Goal: Task Accomplishment & Management: Manage account settings

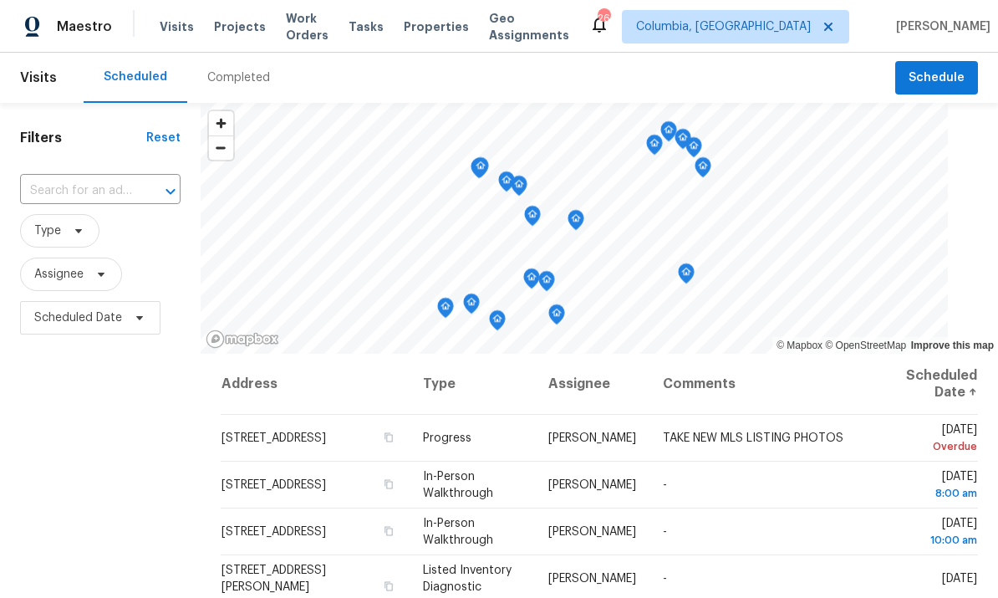
click at [238, 28] on span "Projects" at bounding box center [240, 26] width 52 height 17
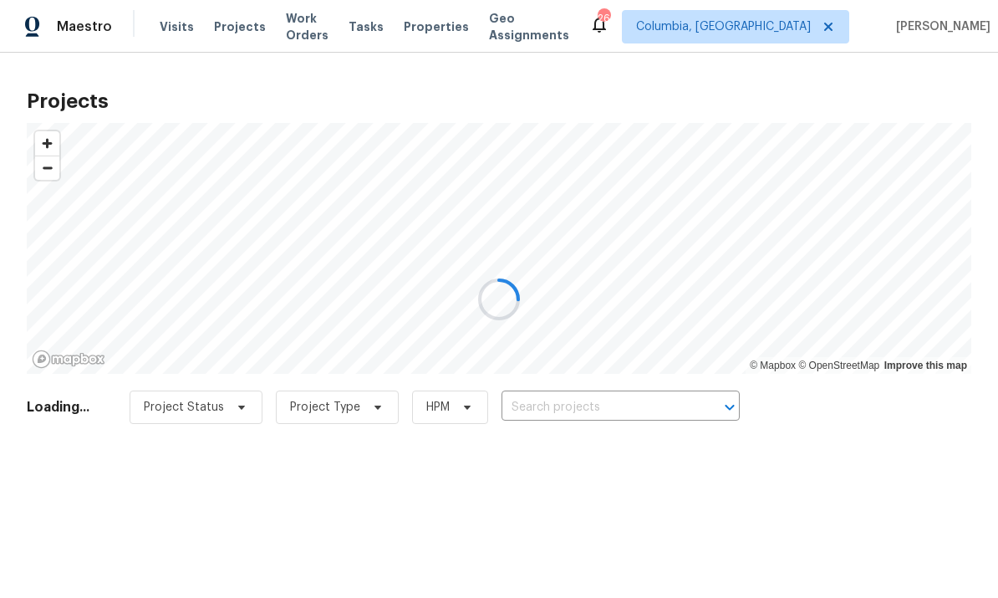
click at [596, 401] on div at bounding box center [499, 299] width 998 height 598
click at [615, 408] on div at bounding box center [499, 299] width 998 height 598
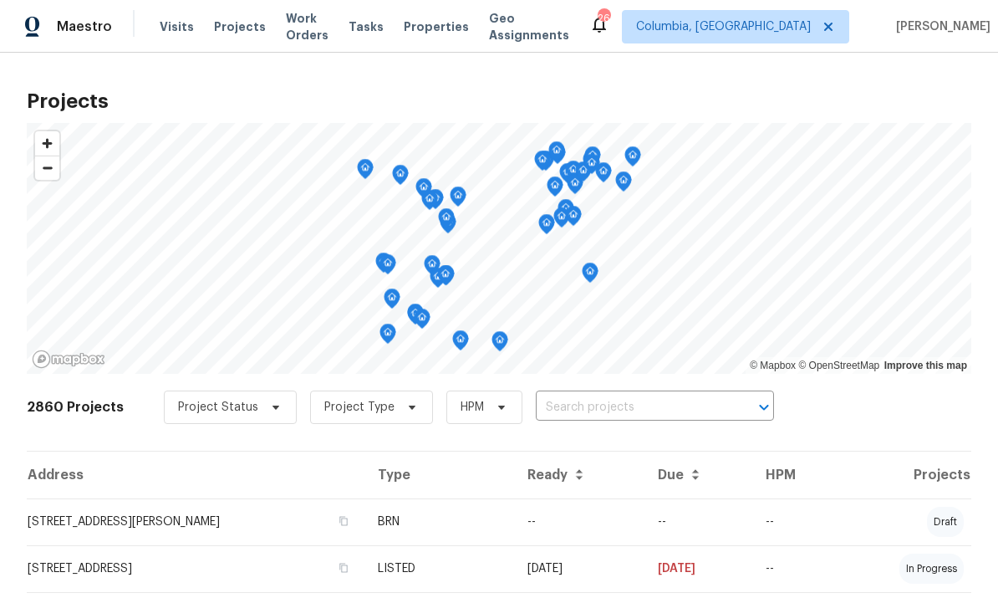
click at [635, 419] on input "text" at bounding box center [631, 407] width 191 height 26
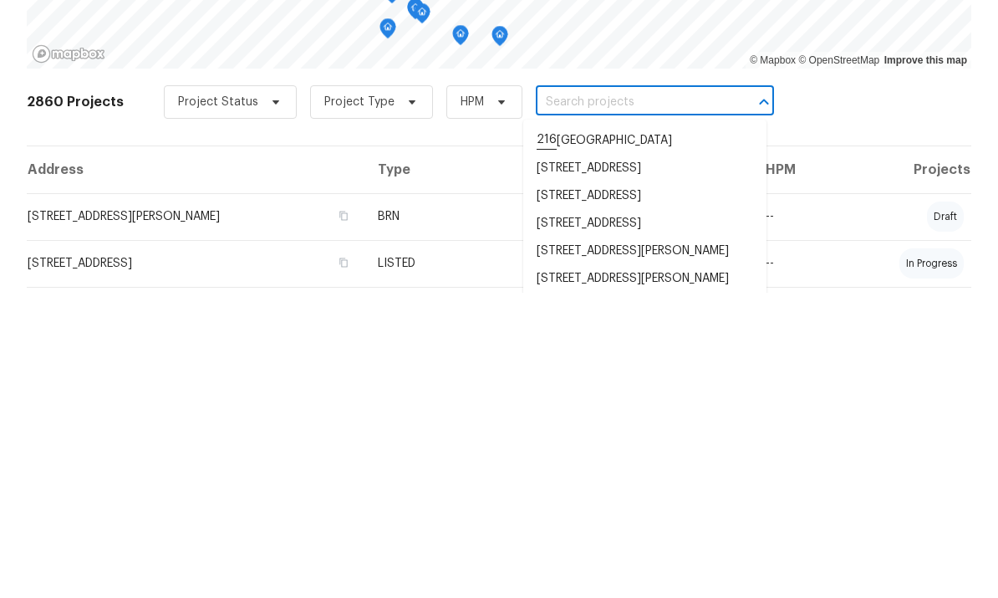
scroll to position [63, 0]
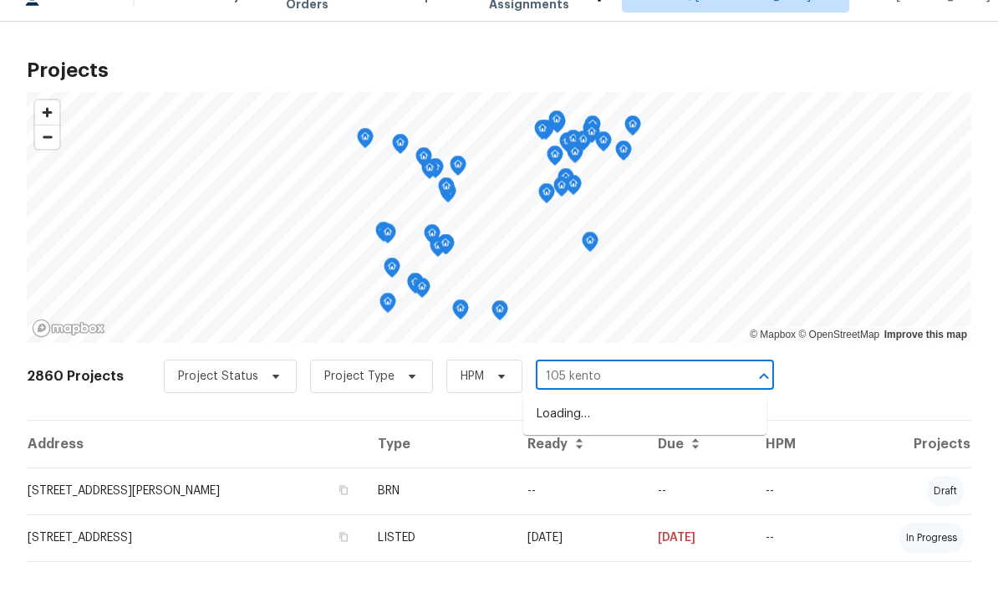
type input "105 kenton"
click at [649, 431] on li "[STREET_ADDRESS]" at bounding box center [644, 445] width 243 height 28
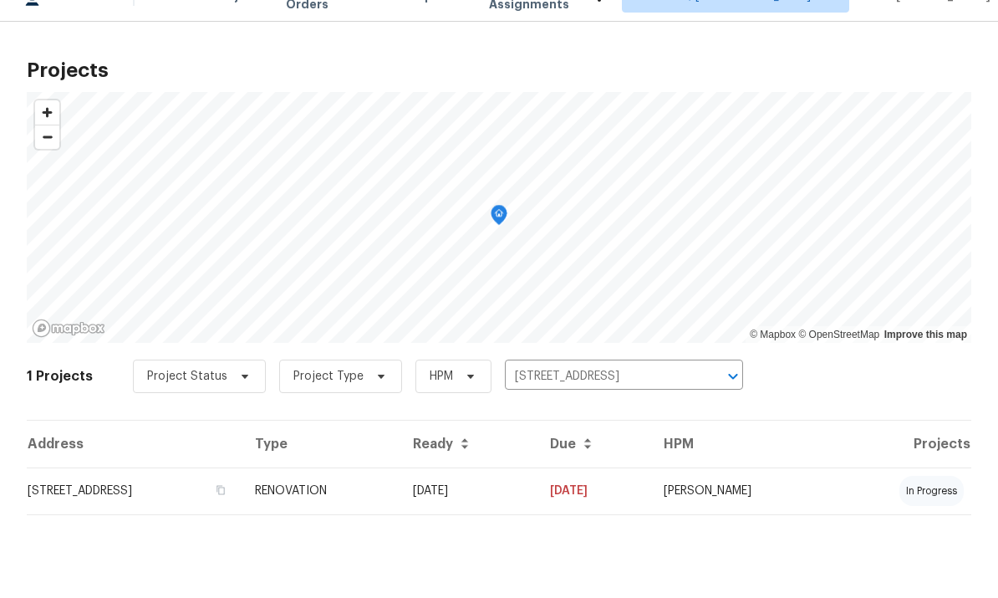
scroll to position [2, 0]
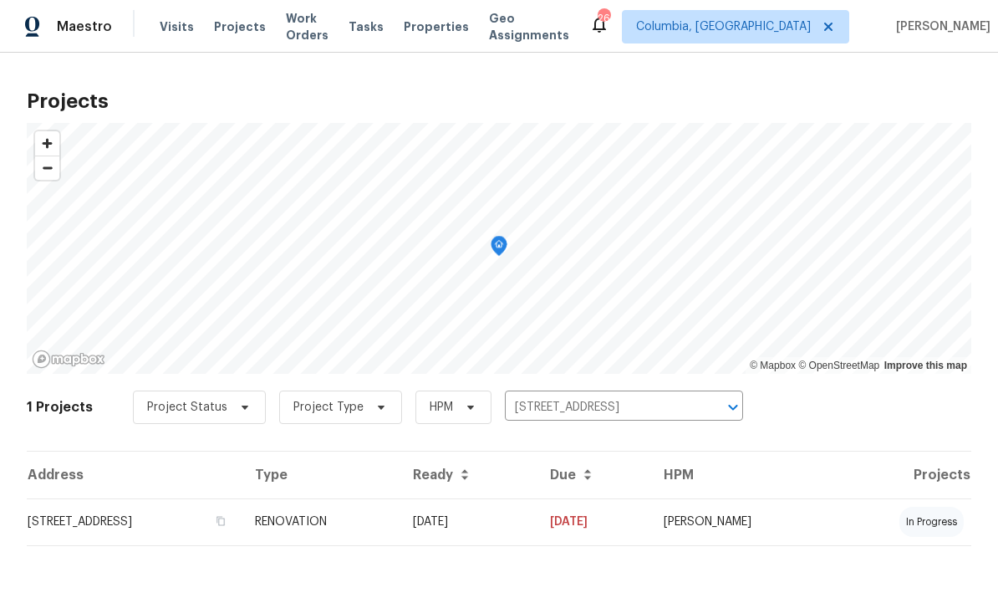
click at [148, 519] on td "[STREET_ADDRESS]" at bounding box center [134, 521] width 215 height 47
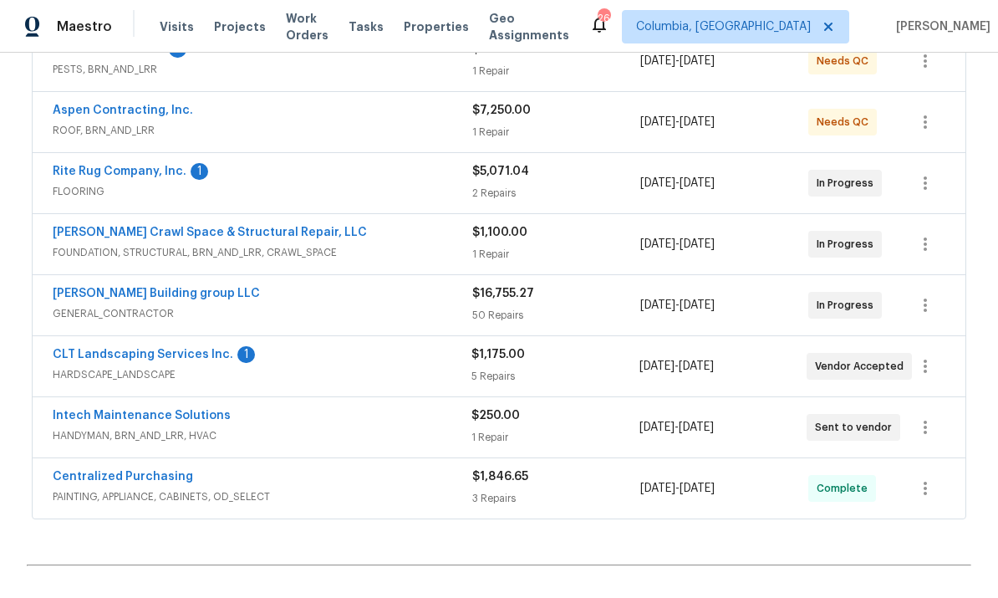
scroll to position [345, 0]
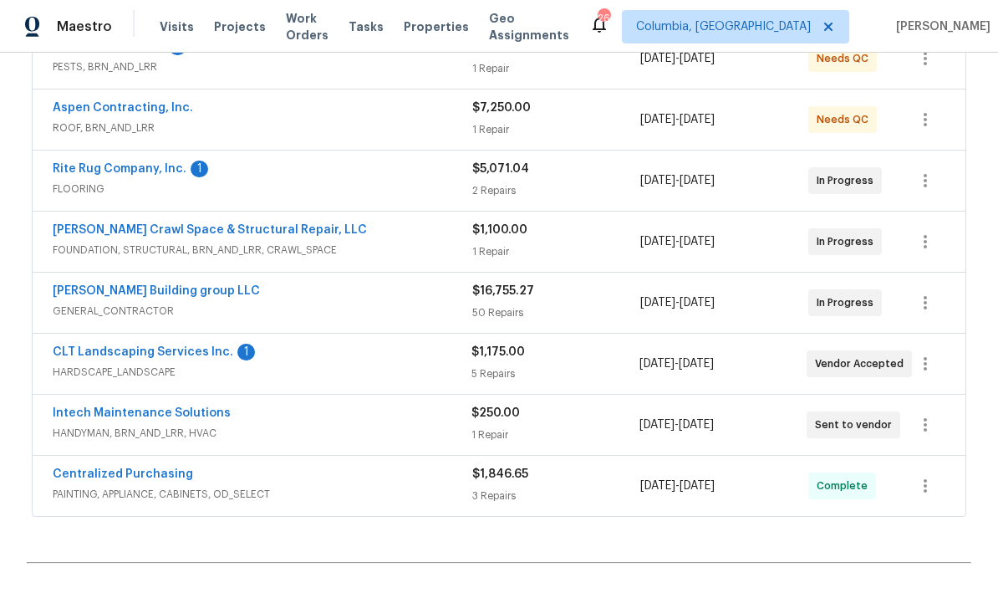
click at [201, 347] on link "CLT Landscaping Services Inc." at bounding box center [143, 352] width 181 height 12
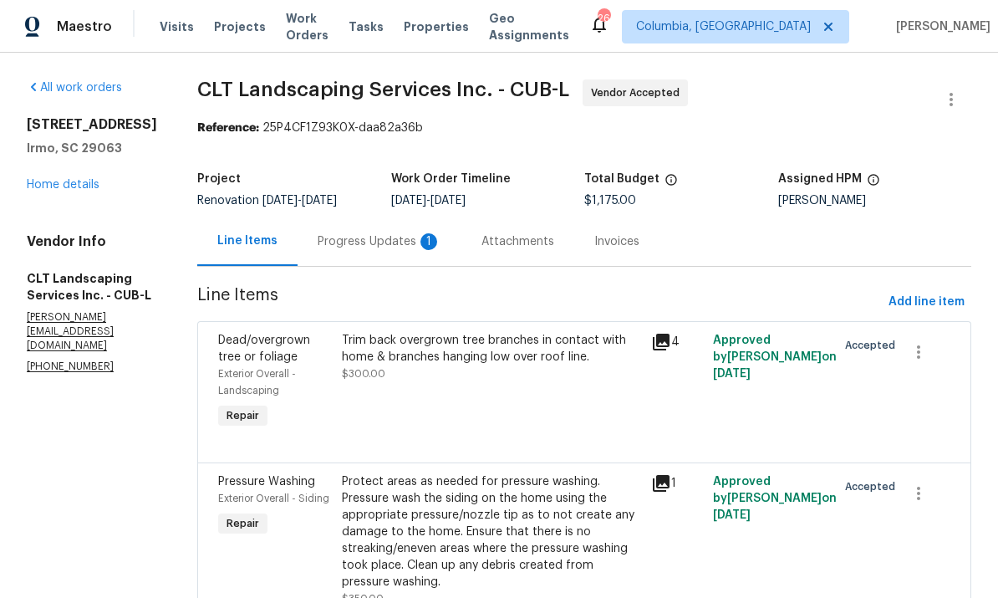
click at [381, 242] on div "Progress Updates 1" at bounding box center [380, 241] width 124 height 17
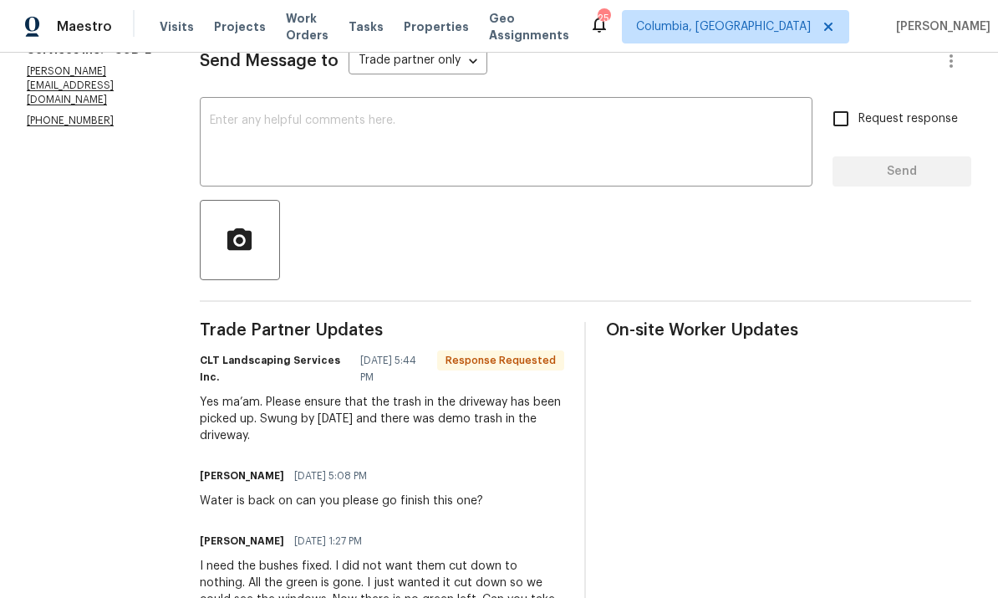
scroll to position [247, 0]
click at [331, 132] on textarea at bounding box center [506, 143] width 593 height 58
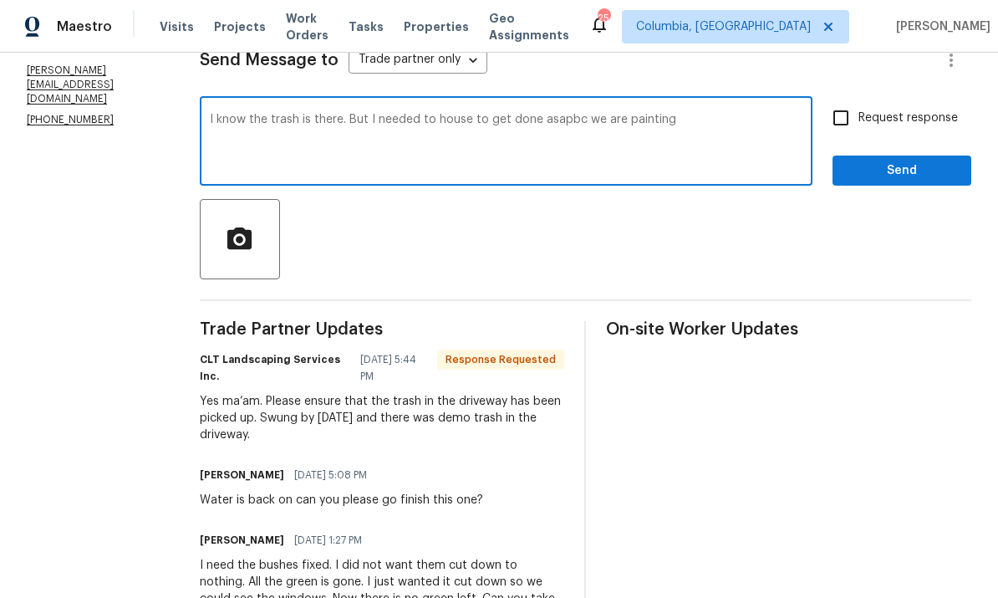
click at [555, 118] on textarea "I know the trash is there. But I needed to house to get done asapbc we are pain…" at bounding box center [506, 143] width 593 height 58
click at [725, 124] on textarea "I know the trash is there. But I needed to house to get done asap bc we are pai…" at bounding box center [506, 143] width 593 height 58
type textarea "I know the trash is there. But I needed to house to get done asap bc we are pai…"
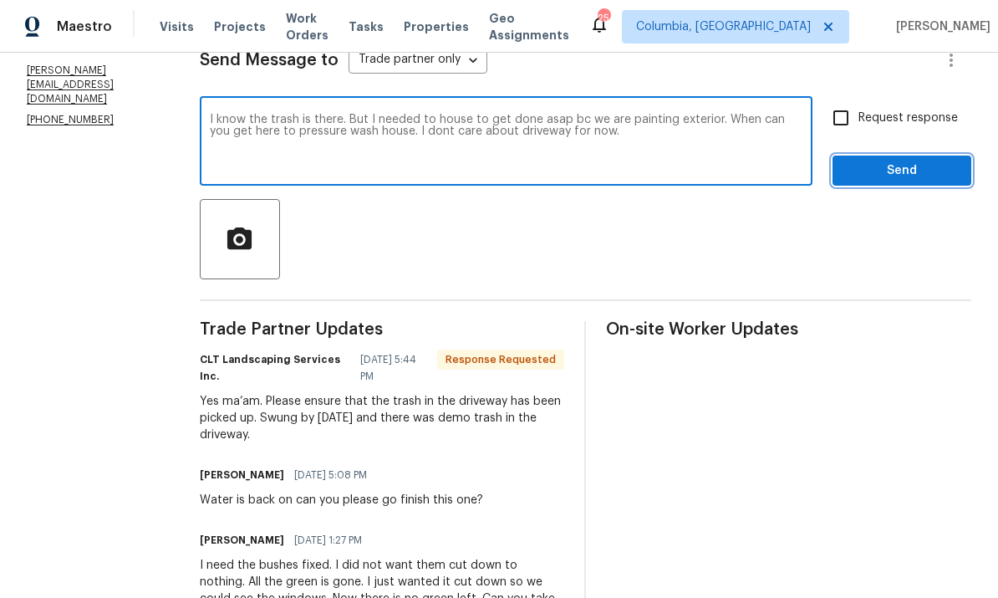
click at [904, 161] on span "Send" at bounding box center [902, 170] width 112 height 21
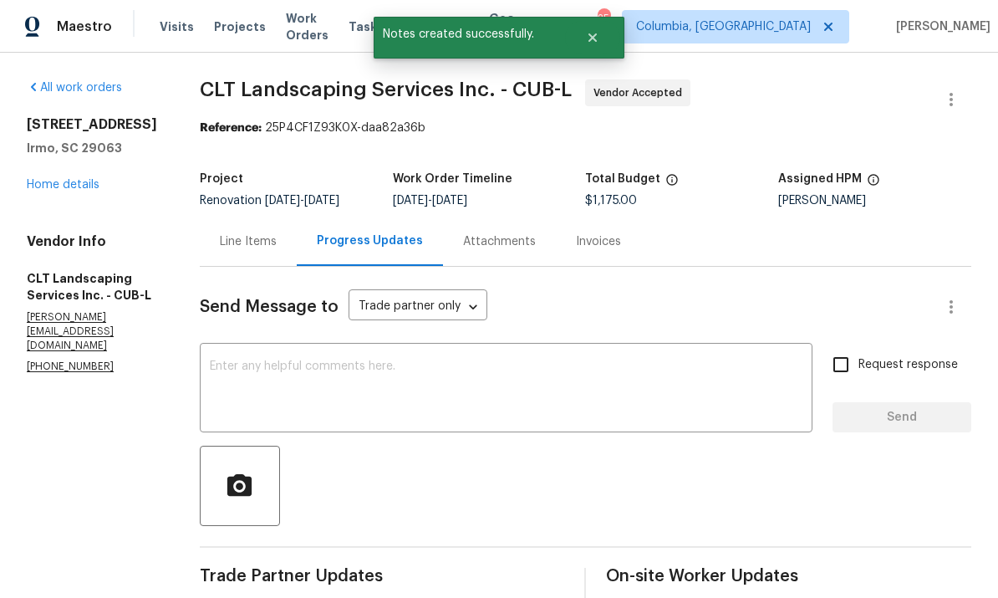
scroll to position [0, 0]
click at [79, 181] on link "Home details" at bounding box center [63, 185] width 73 height 12
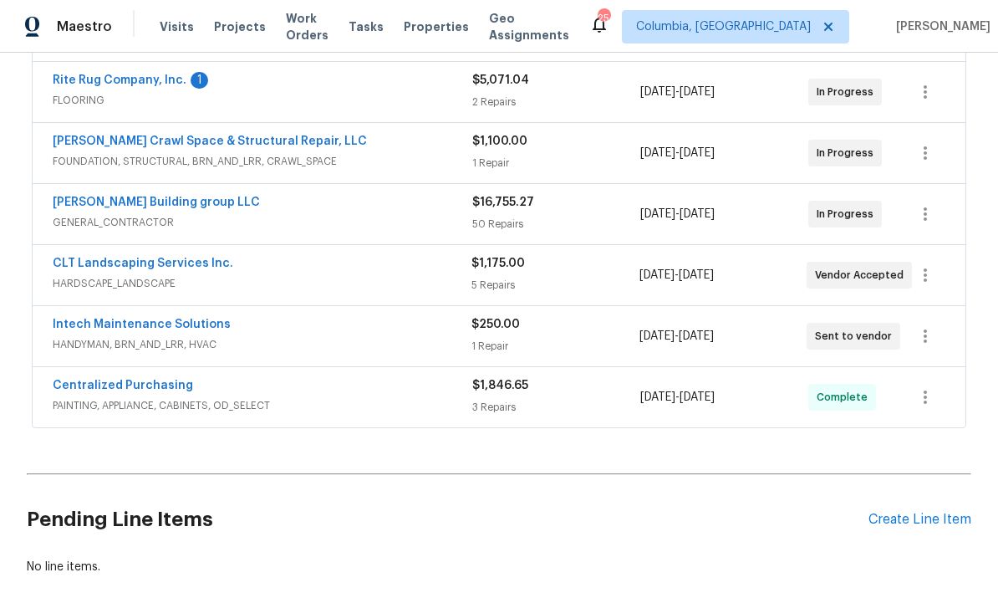
scroll to position [433, 0]
click at [160, 206] on link "[PERSON_NAME] Building group LLC" at bounding box center [156, 203] width 207 height 12
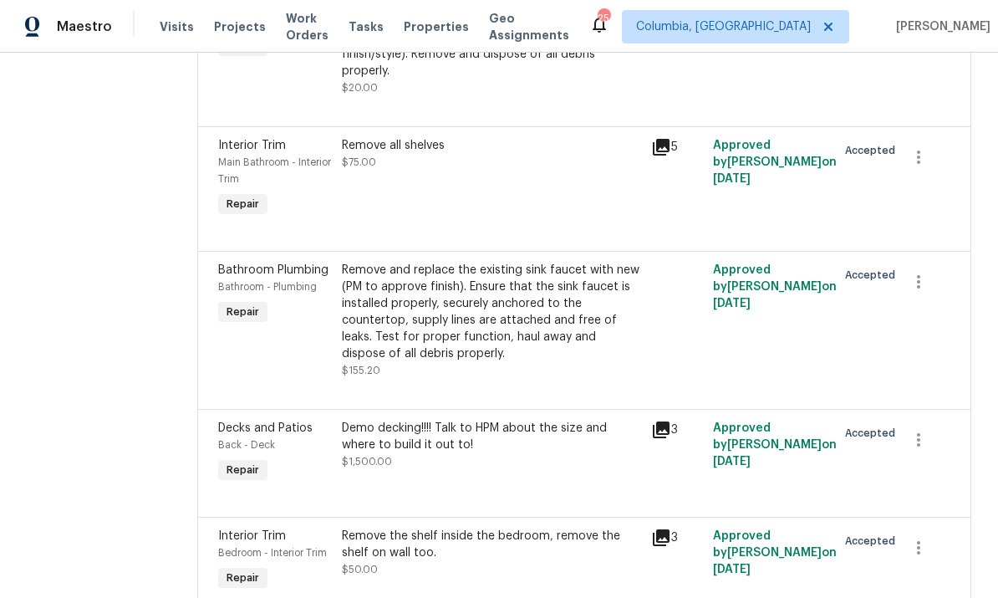
scroll to position [5879, 0]
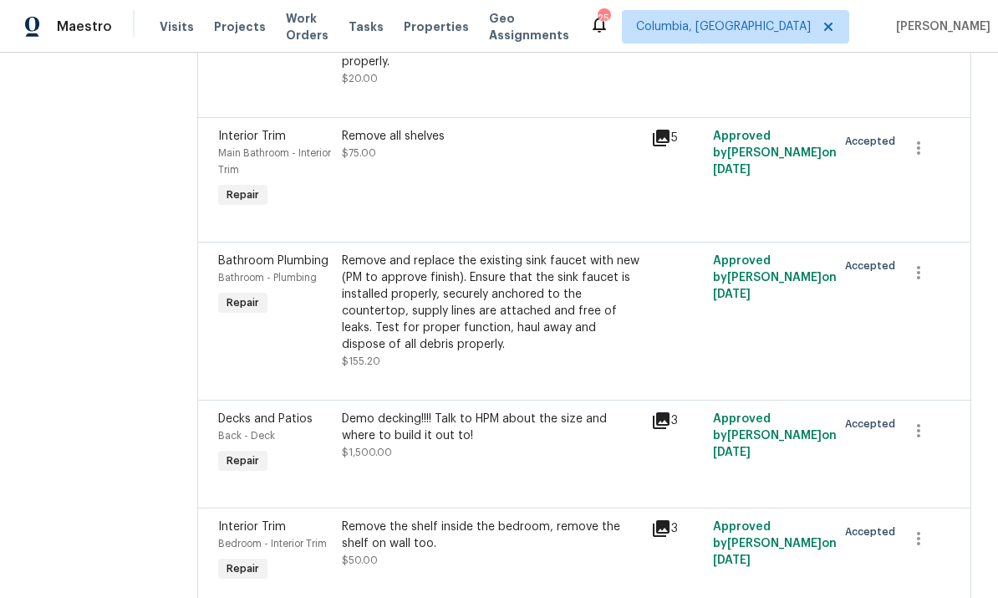
click at [491, 279] on div "Remove and replace the existing sink faucet with new (PM to approve finish). En…" at bounding box center [491, 302] width 299 height 100
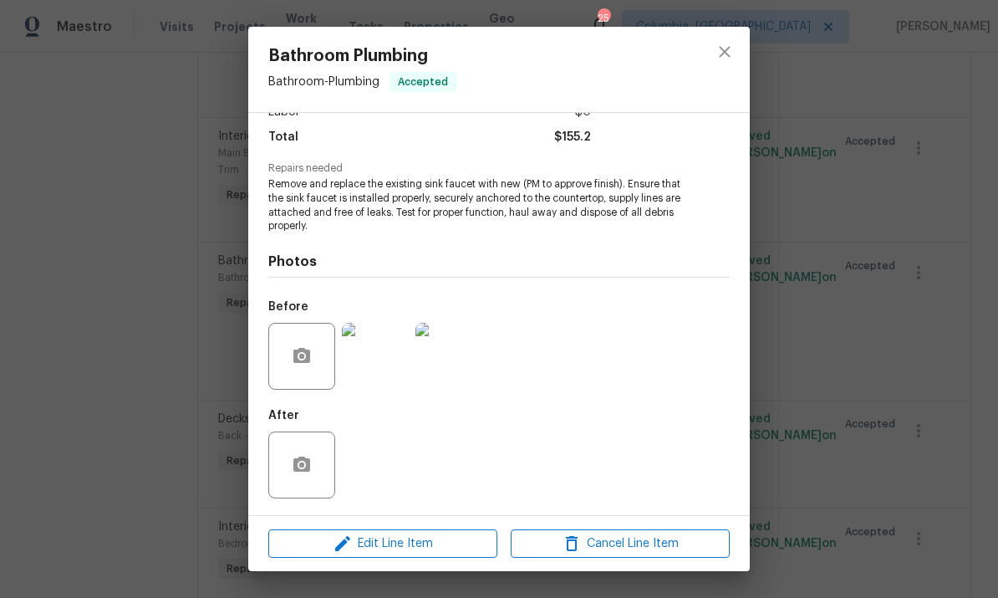
scroll to position [132, 0]
click at [733, 51] on icon "close" at bounding box center [725, 52] width 20 height 20
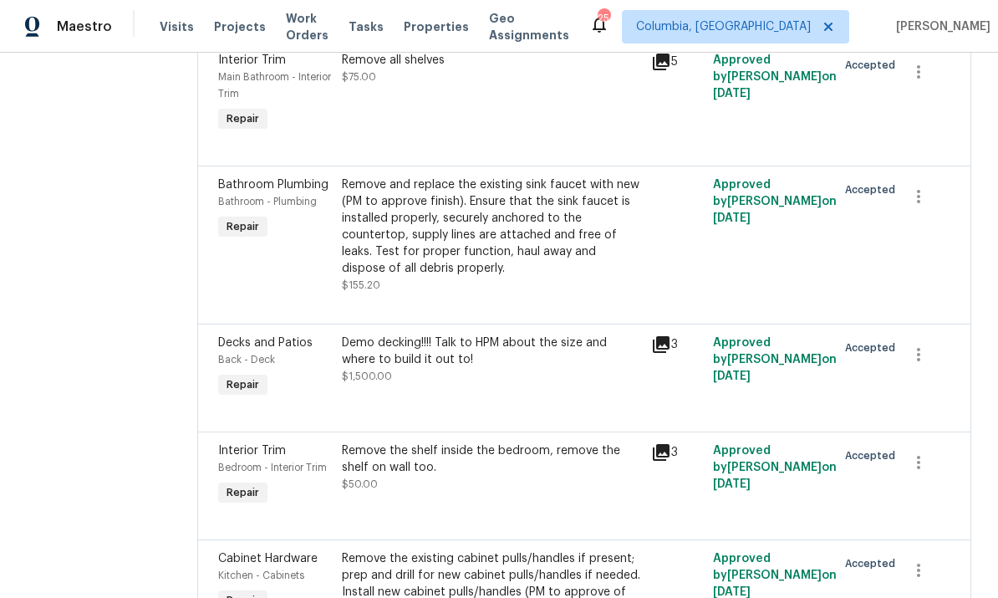
scroll to position [5953, 0]
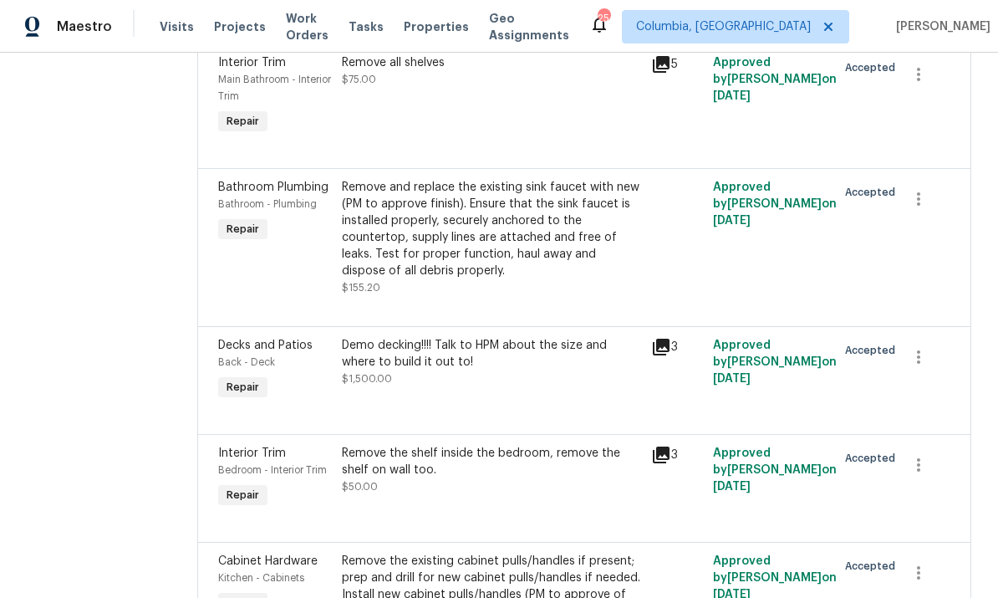
click at [481, 185] on div "Remove and replace the existing sink faucet with new (PM to approve finish). En…" at bounding box center [491, 229] width 299 height 100
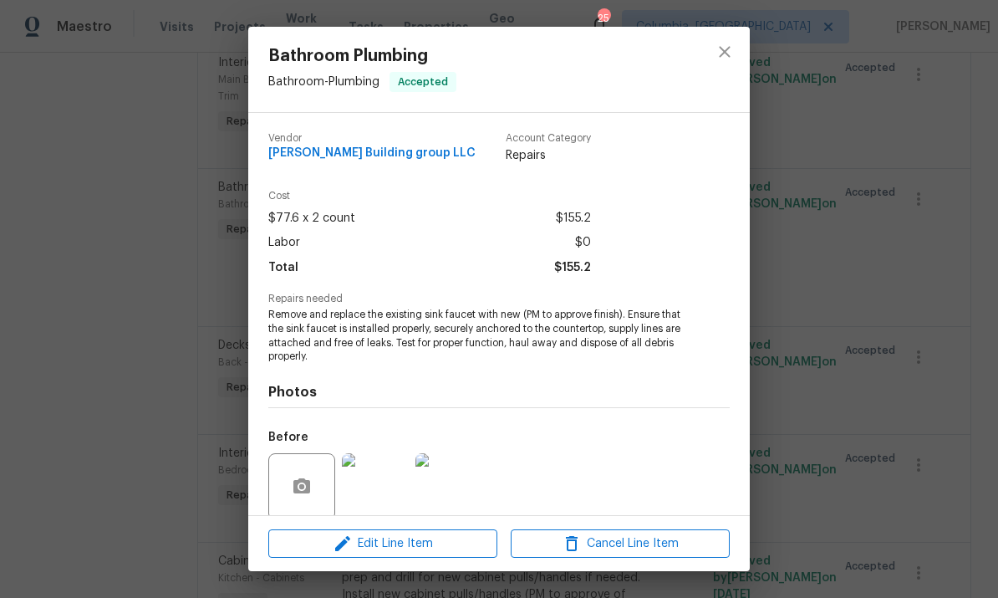
click at [379, 487] on img at bounding box center [375, 486] width 67 height 67
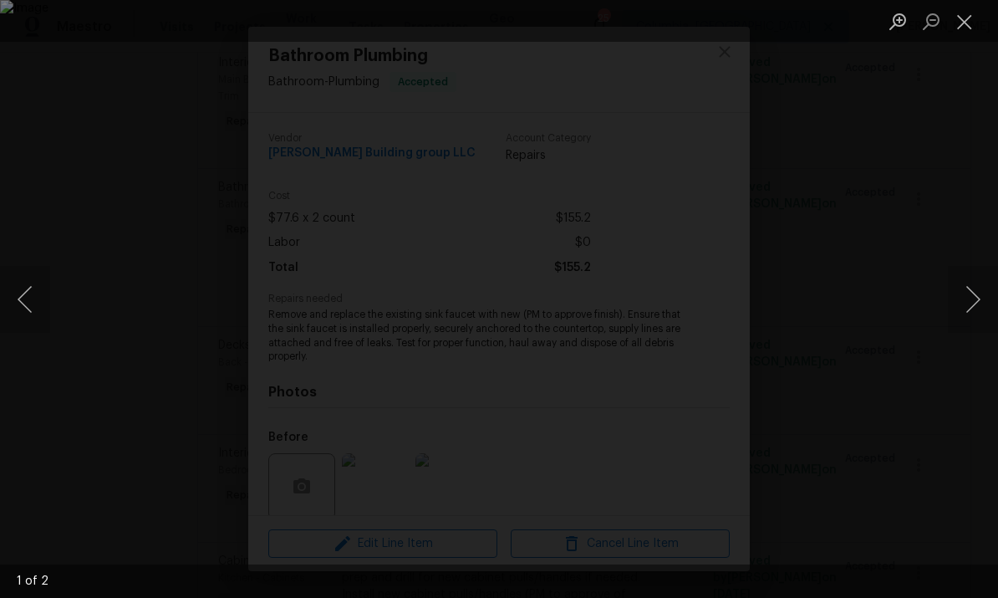
click at [964, 30] on button "Close lightbox" at bounding box center [964, 21] width 33 height 29
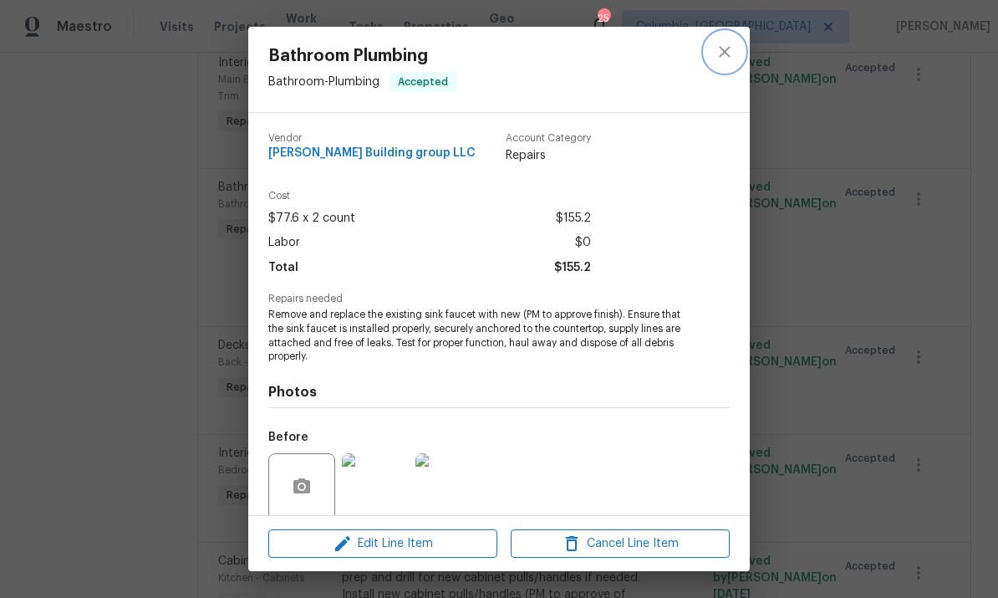
click at [728, 56] on icon "close" at bounding box center [724, 51] width 11 height 11
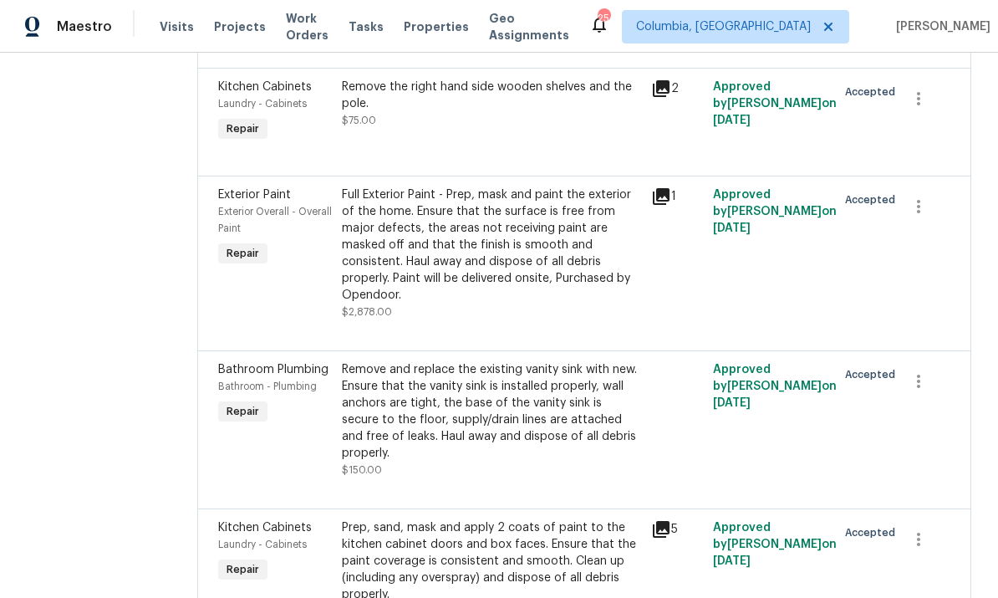
scroll to position [6693, 0]
click at [531, 360] on div "Remove and replace the existing vanity sink with new. Ensure that the vanity si…" at bounding box center [491, 410] width 299 height 100
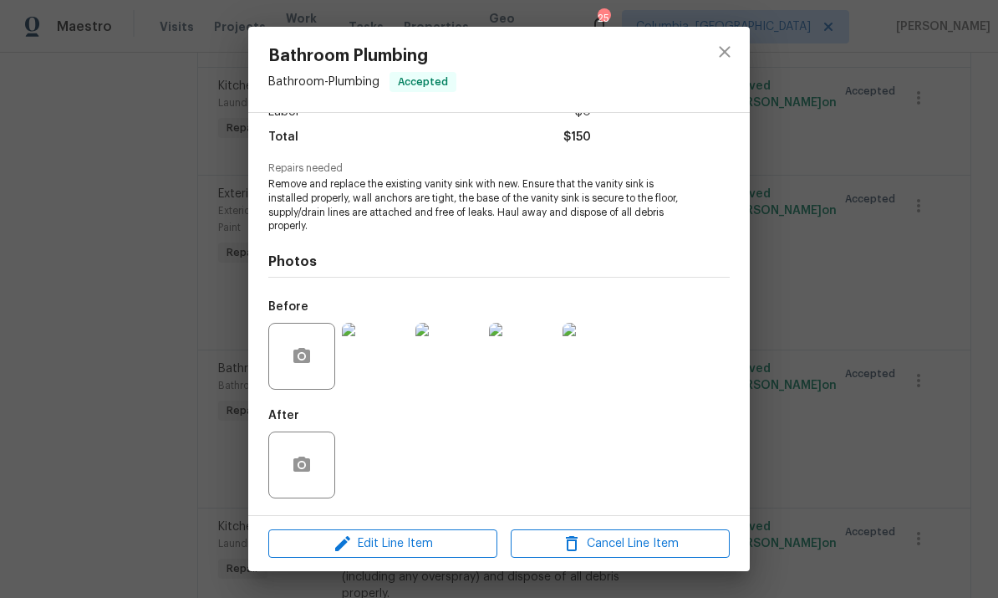
scroll to position [132, 0]
click at [369, 361] on img at bounding box center [375, 356] width 67 height 67
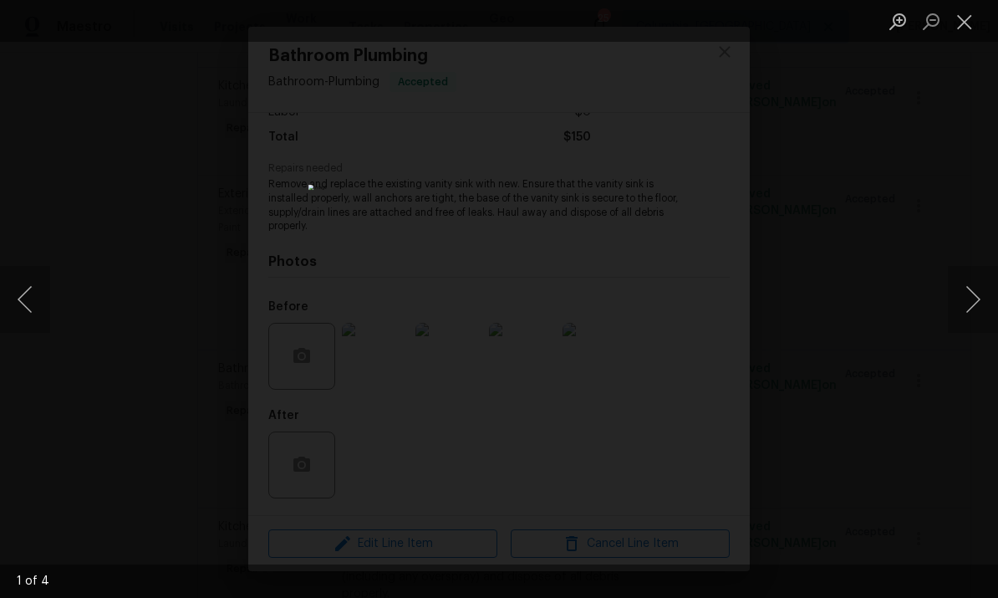
click at [984, 299] on button "Next image" at bounding box center [973, 299] width 50 height 67
click at [978, 298] on button "Next image" at bounding box center [973, 299] width 50 height 67
click at [969, 303] on button "Next image" at bounding box center [973, 299] width 50 height 67
click at [974, 296] on button "Next image" at bounding box center [973, 299] width 50 height 67
click at [38, 300] on button "Previous image" at bounding box center [25, 299] width 50 height 67
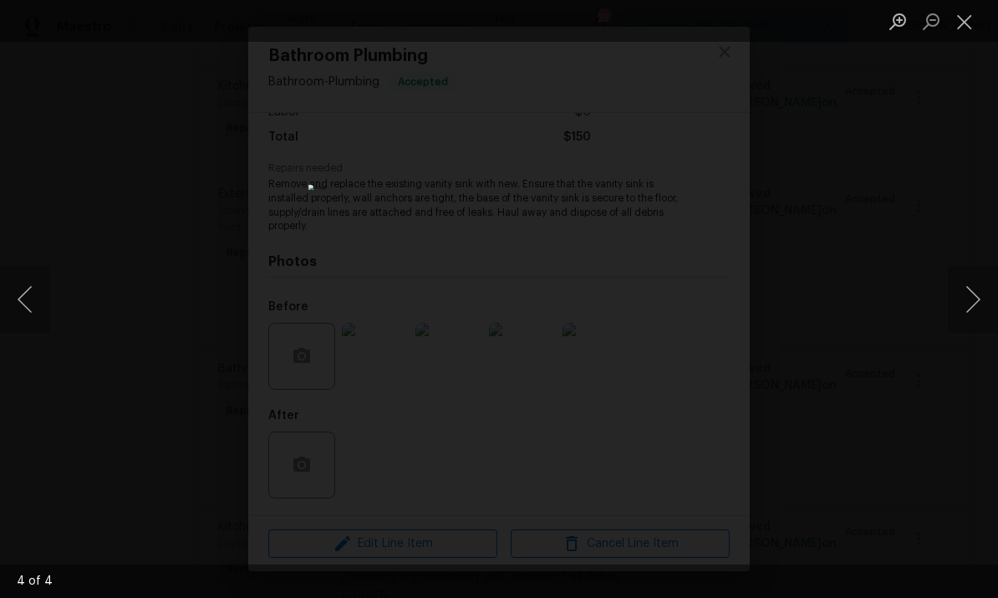
click at [968, 29] on button "Close lightbox" at bounding box center [964, 21] width 33 height 29
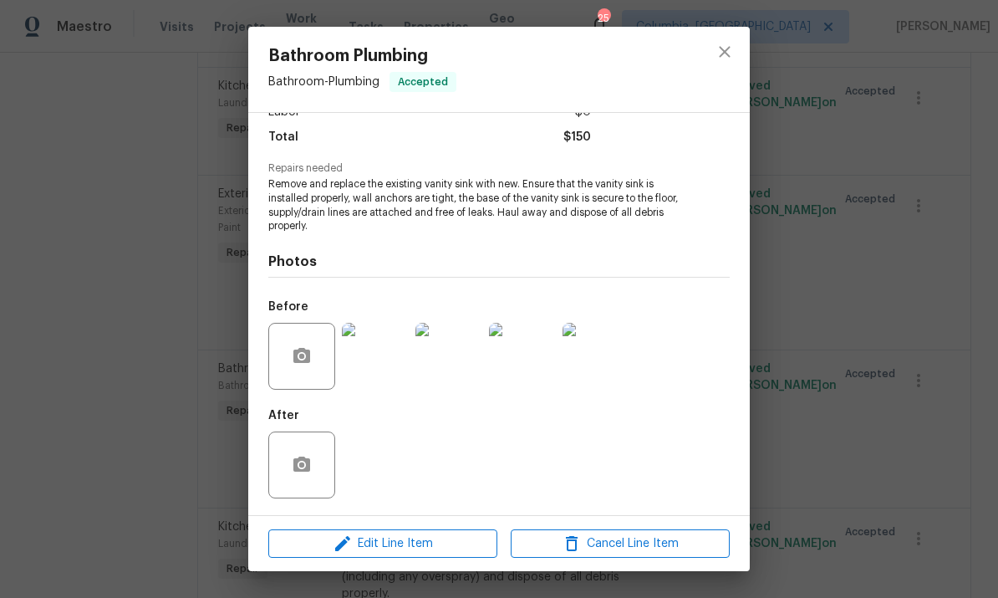
click at [384, 353] on img at bounding box center [375, 356] width 67 height 67
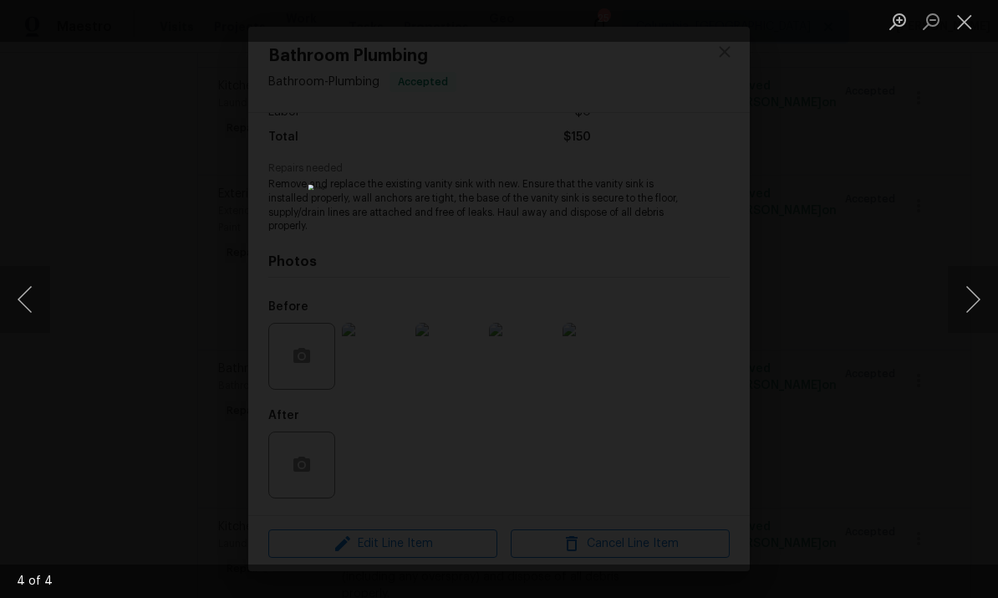
click at [967, 313] on button "Next image" at bounding box center [973, 299] width 50 height 67
click at [966, 16] on button "Close lightbox" at bounding box center [964, 21] width 33 height 29
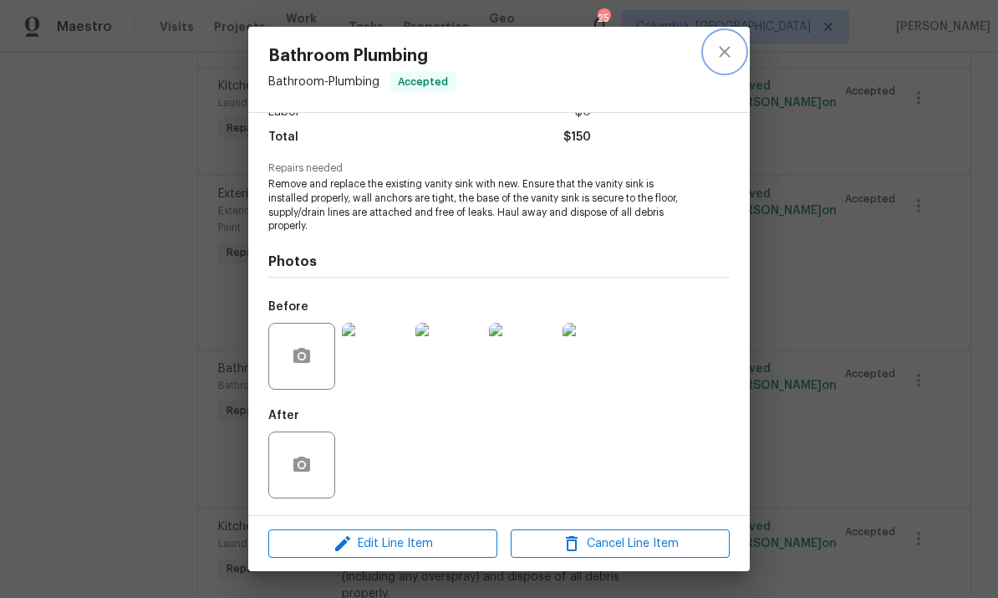
click at [728, 48] on icon "close" at bounding box center [724, 51] width 11 height 11
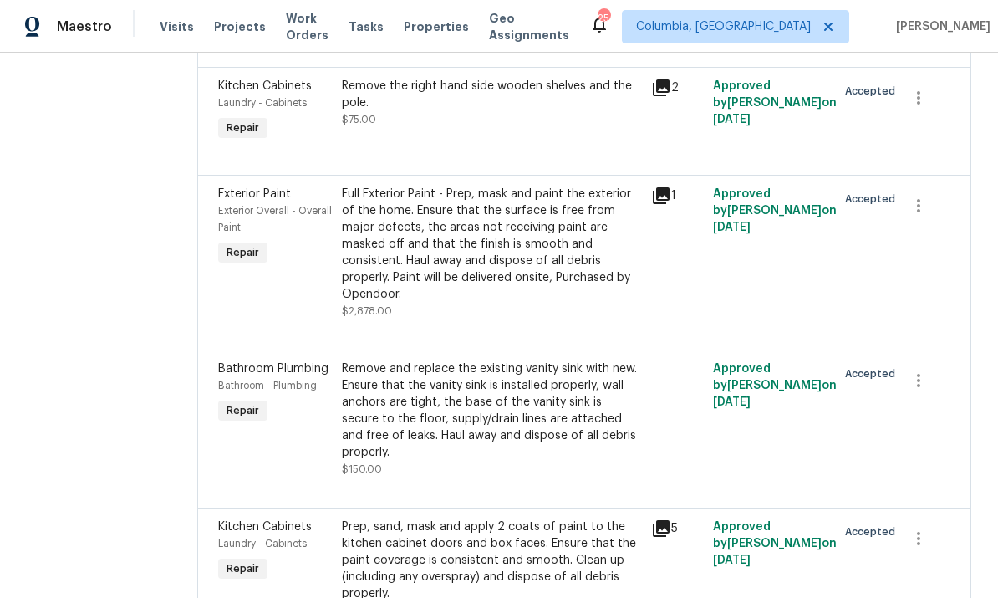
click at [518, 360] on div "Remove and replace the existing vanity sink with new. Ensure that the vanity si…" at bounding box center [491, 410] width 299 height 100
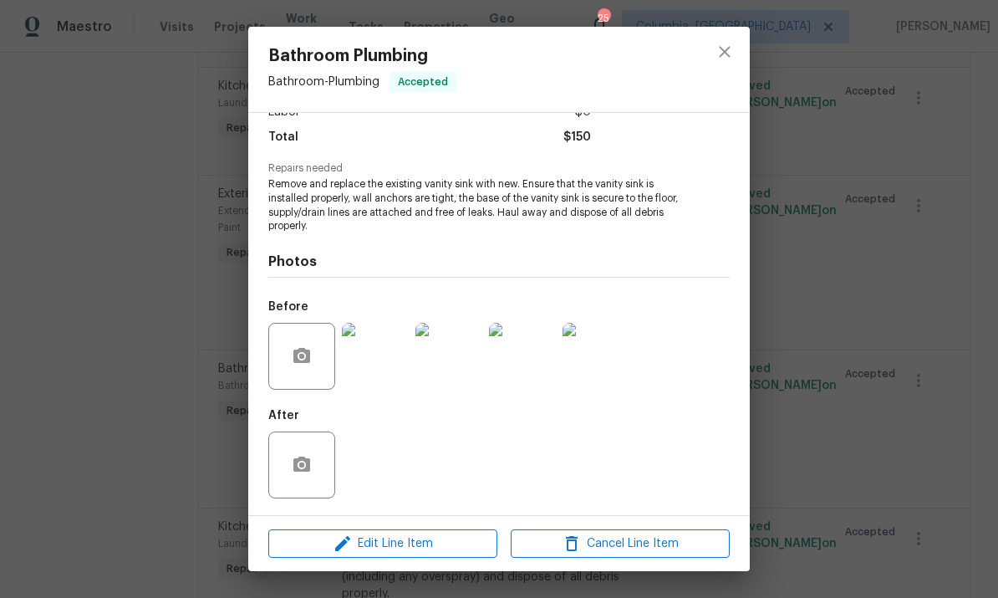
click at [442, 359] on img at bounding box center [448, 356] width 67 height 67
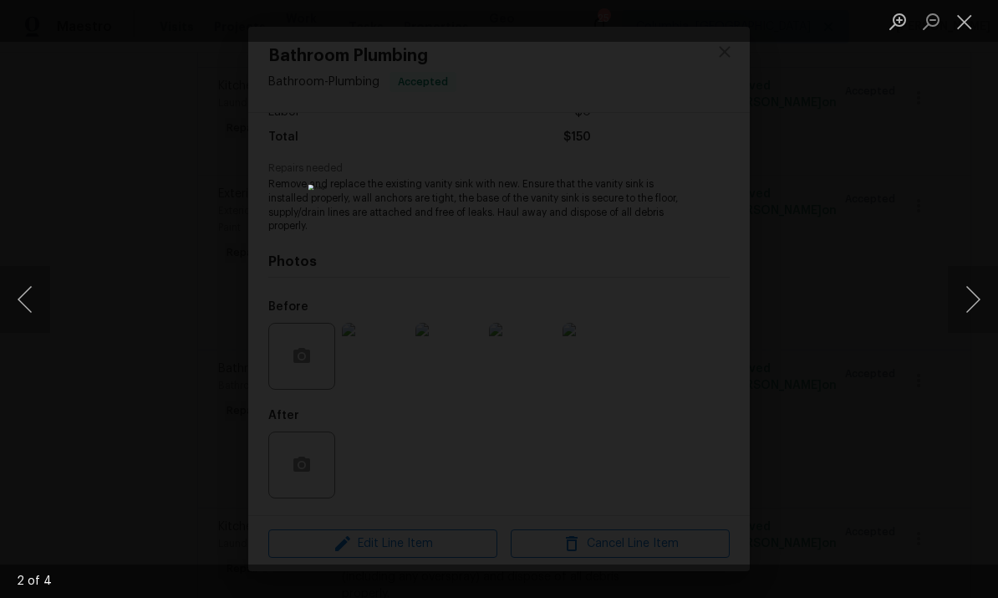
click at [964, 22] on button "Close lightbox" at bounding box center [964, 21] width 33 height 29
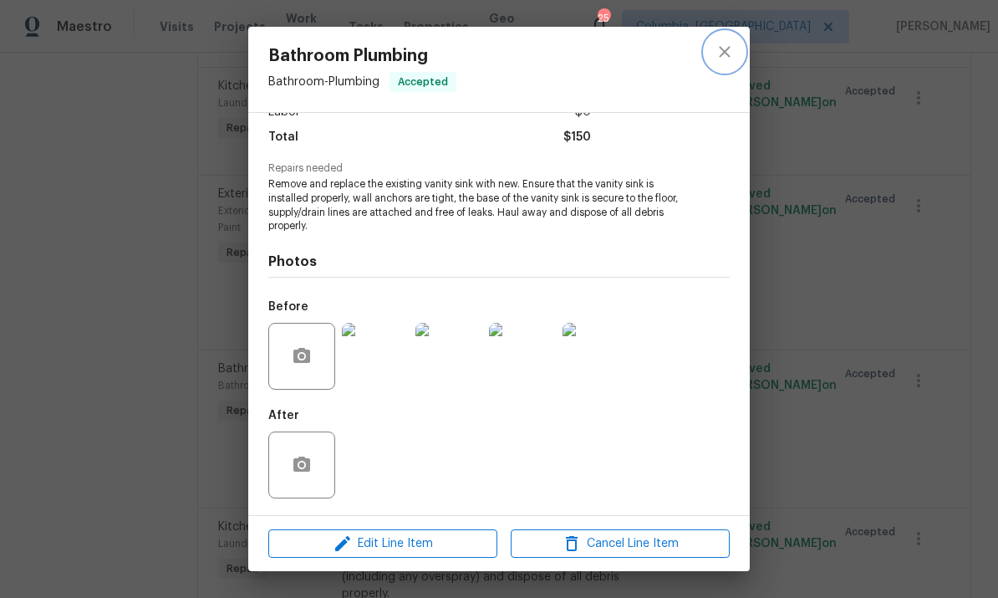
click at [730, 52] on icon "close" at bounding box center [725, 52] width 20 height 20
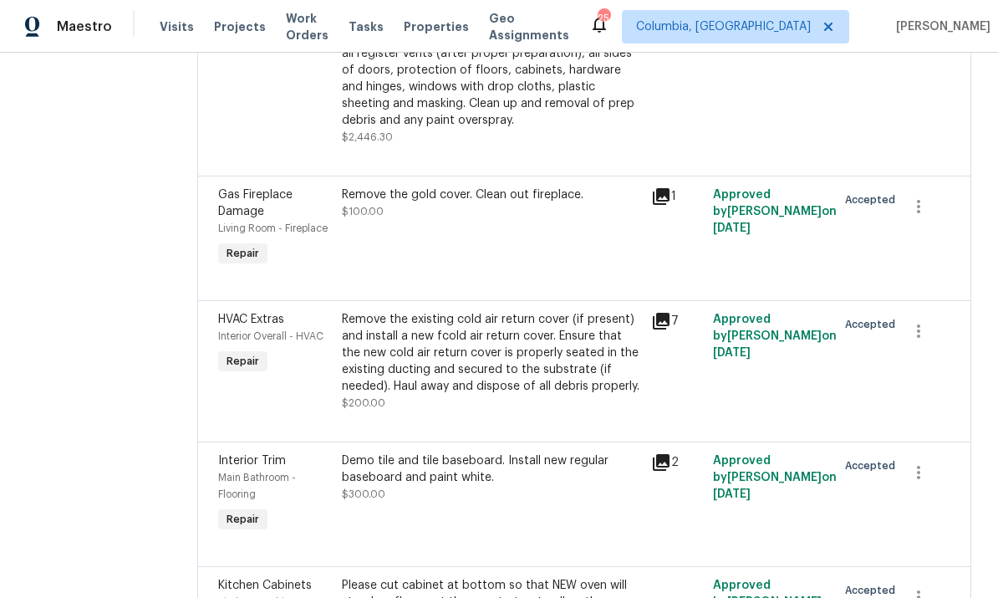
scroll to position [4177, 0]
